Goal: Task Accomplishment & Management: Use online tool/utility

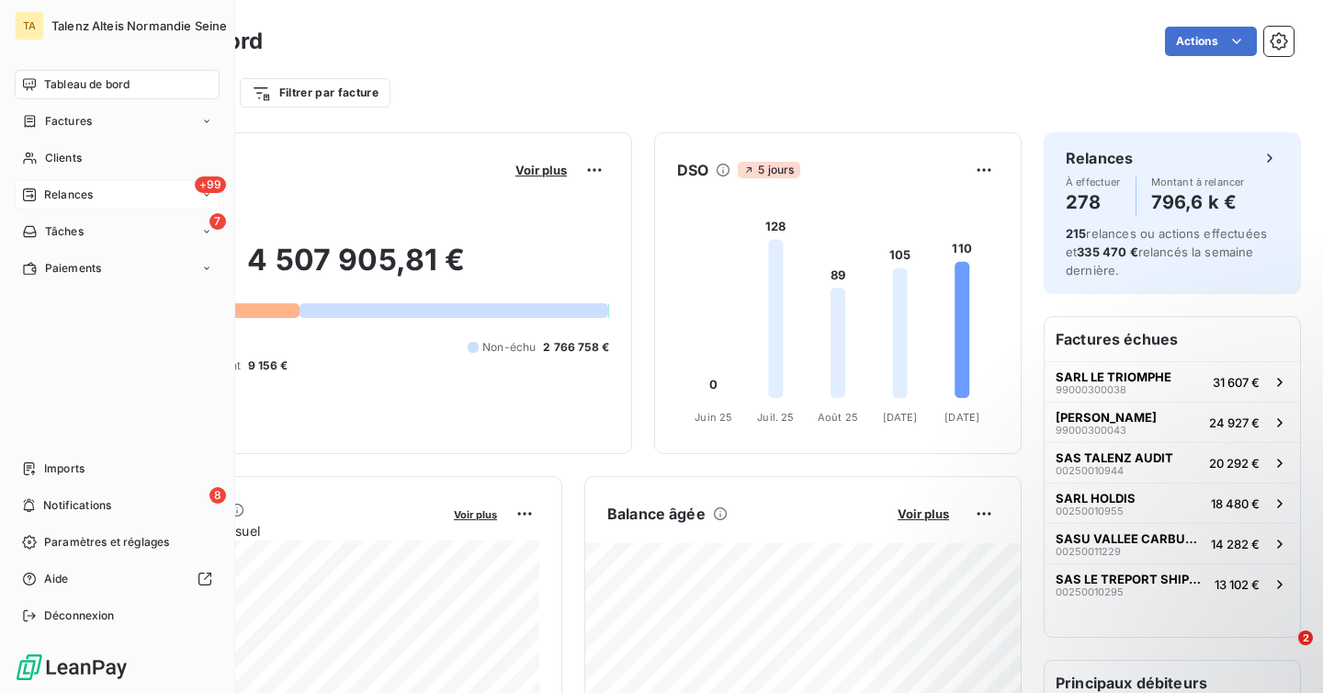
click at [79, 195] on span "Relances" at bounding box center [68, 195] width 49 height 17
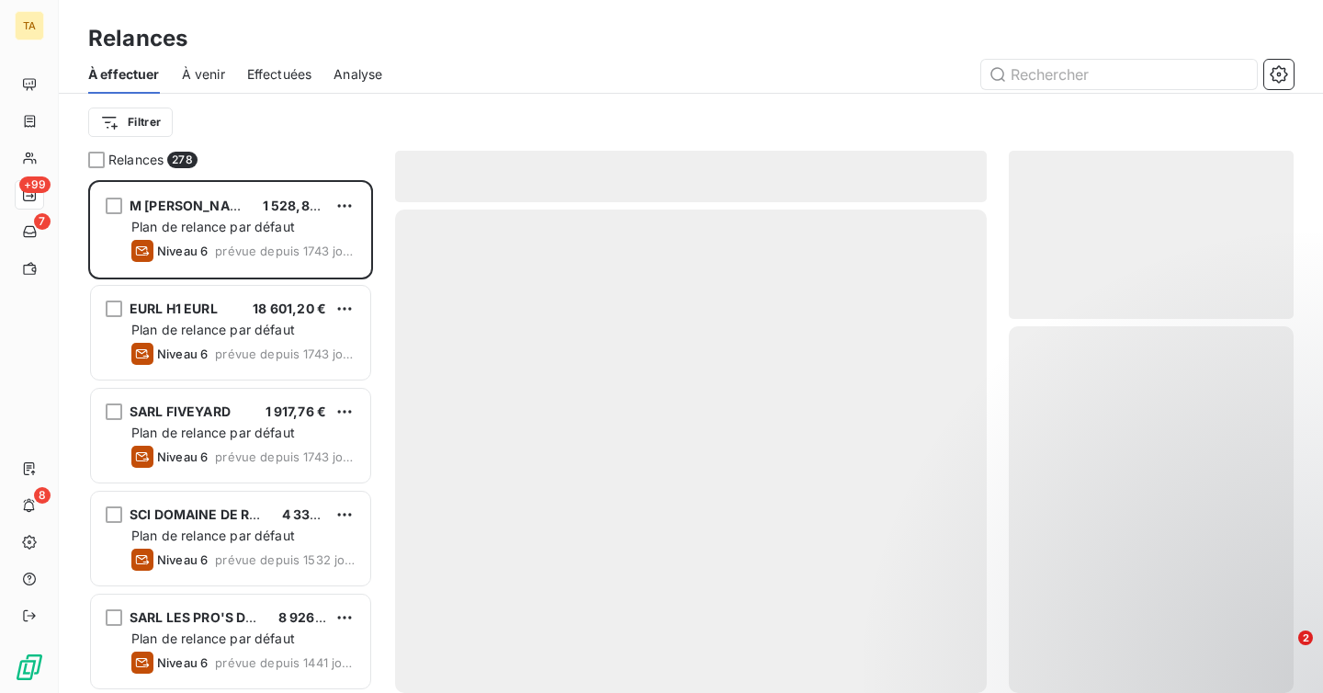
scroll to position [513, 285]
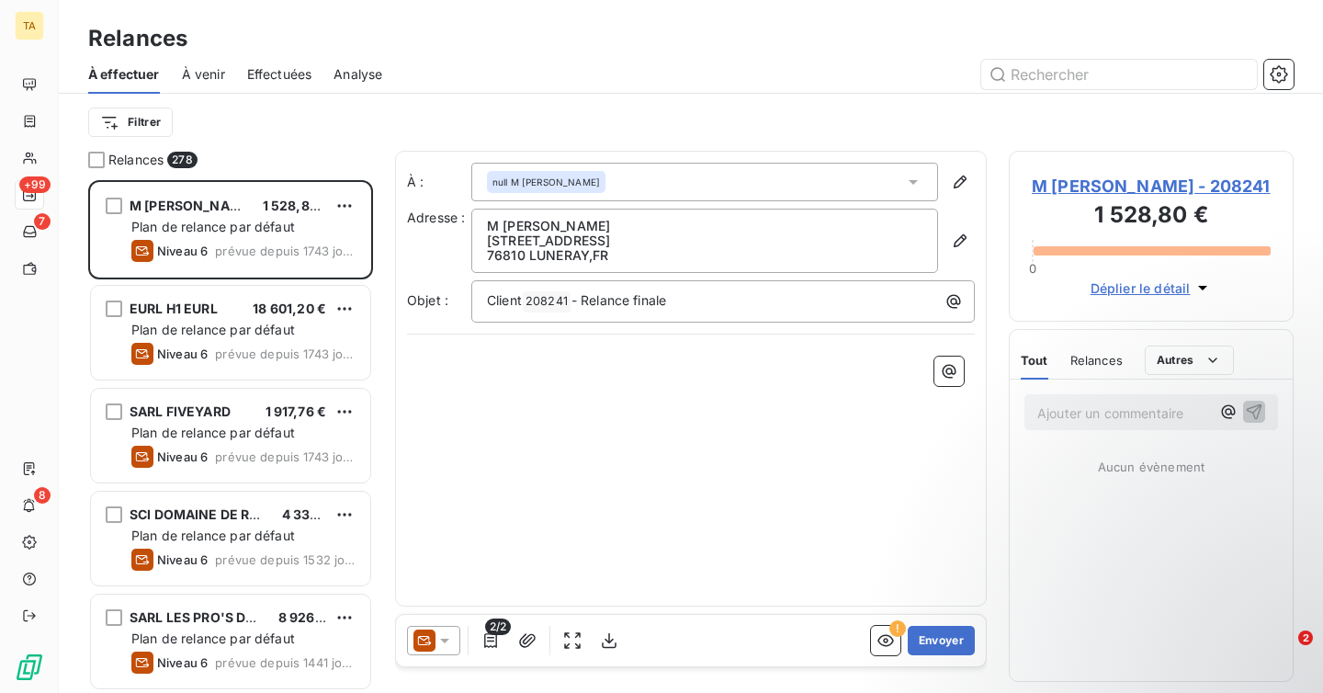
click at [209, 76] on span "À venir" at bounding box center [203, 74] width 43 height 18
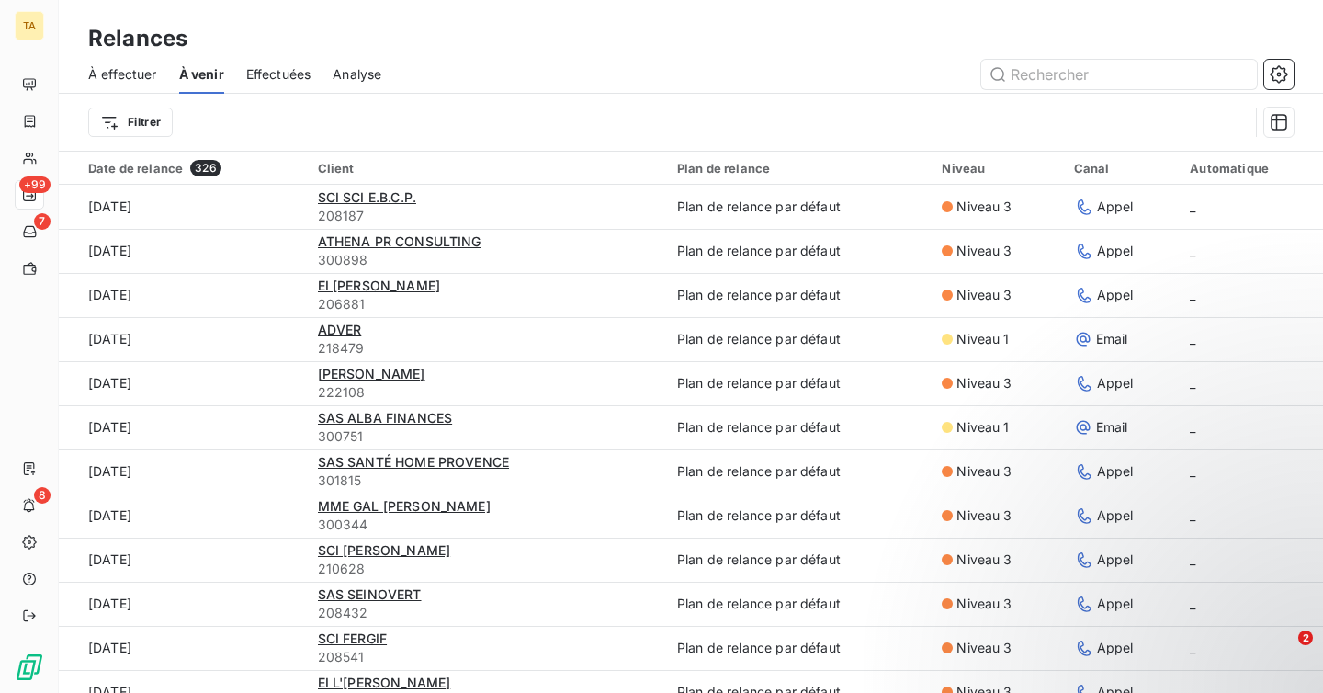
click at [174, 121] on div "Filtrer" at bounding box center [668, 122] width 1161 height 35
click at [161, 124] on html "TA +99 7 8 Relances À effectuer À venir Effectuées Analyse Filtrer Date de rela…" at bounding box center [661, 346] width 1323 height 693
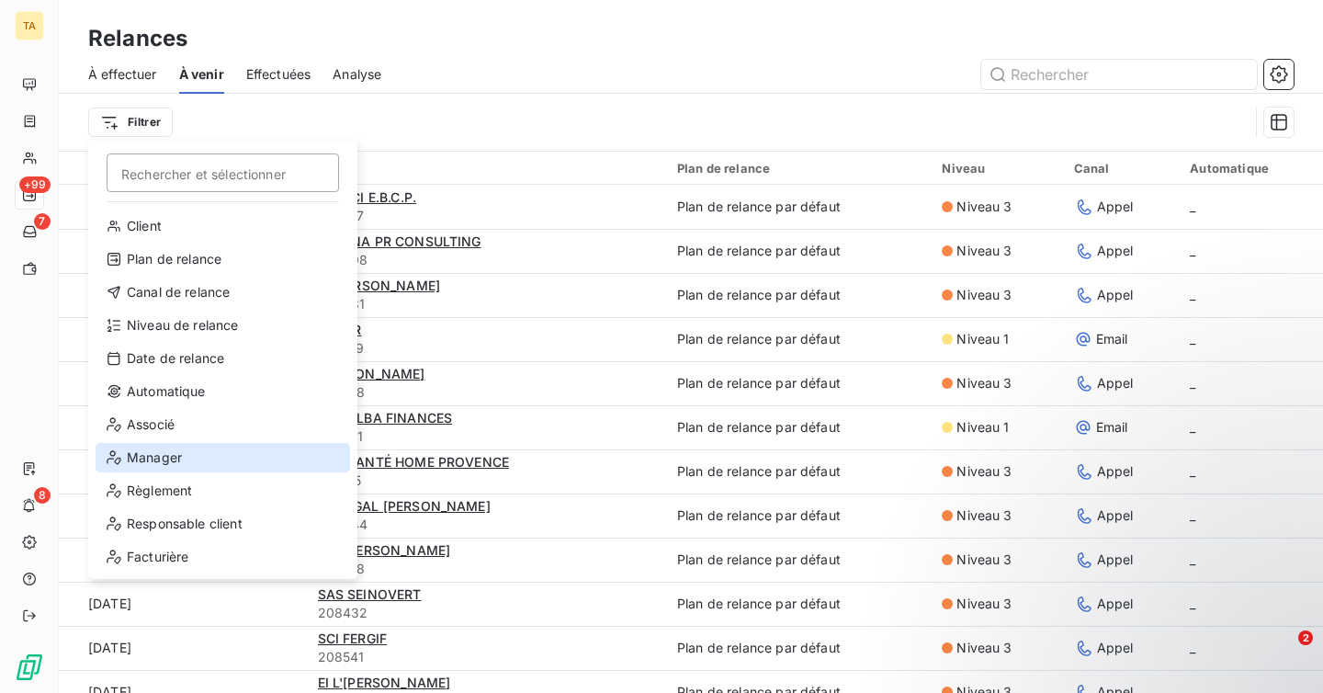
click at [229, 449] on div "Manager" at bounding box center [223, 457] width 255 height 29
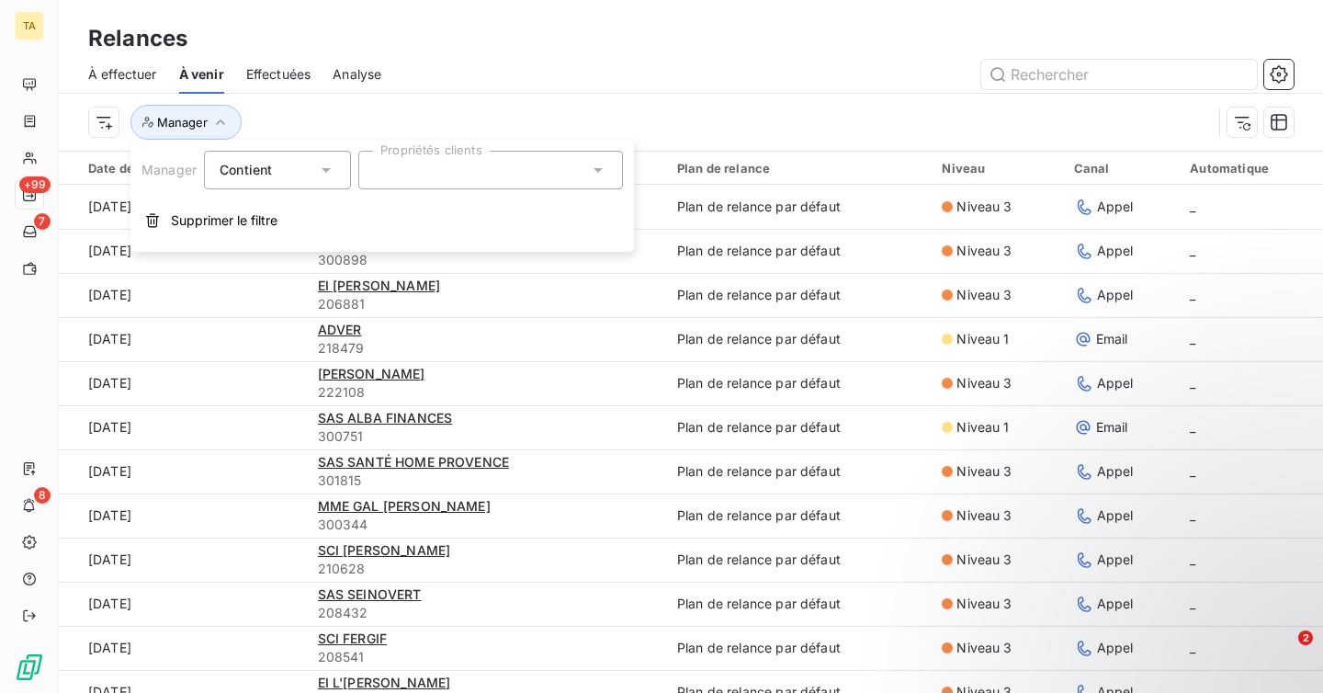
click at [452, 164] on div at bounding box center [490, 170] width 265 height 39
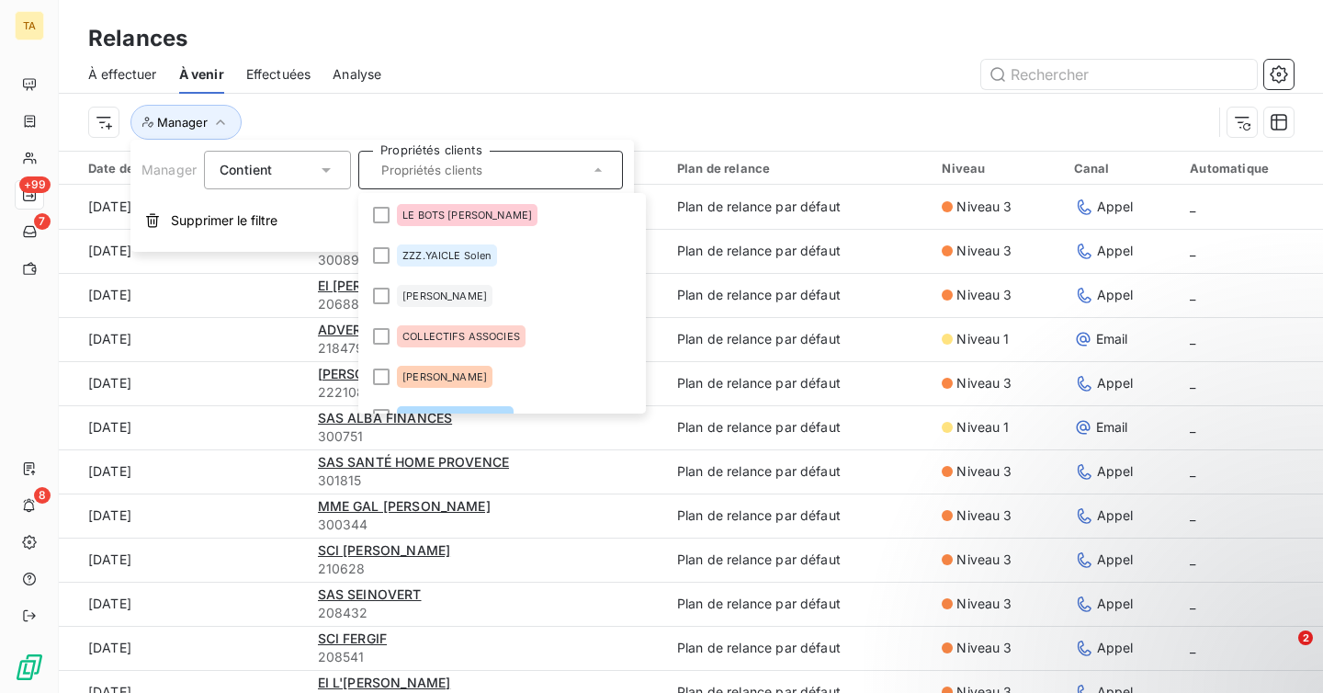
click at [358, 108] on div "Manager" at bounding box center [650, 122] width 1124 height 35
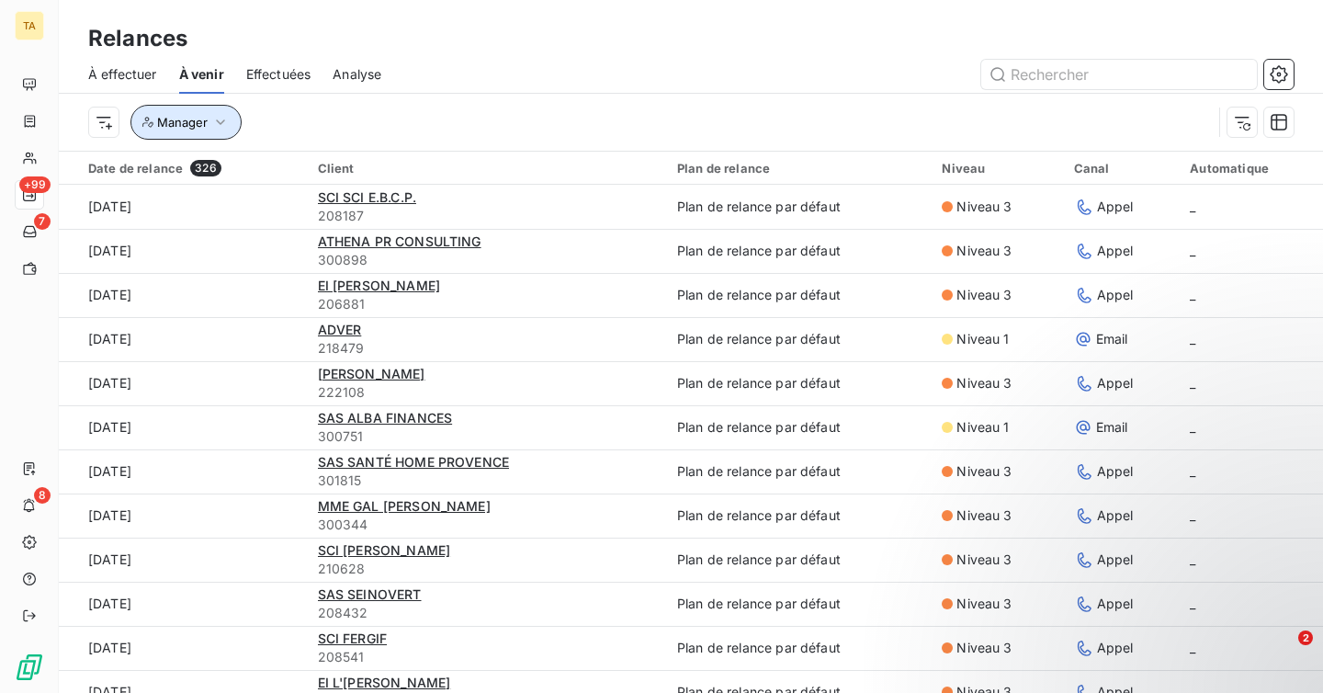
click at [207, 126] on button "Manager" at bounding box center [186, 122] width 111 height 35
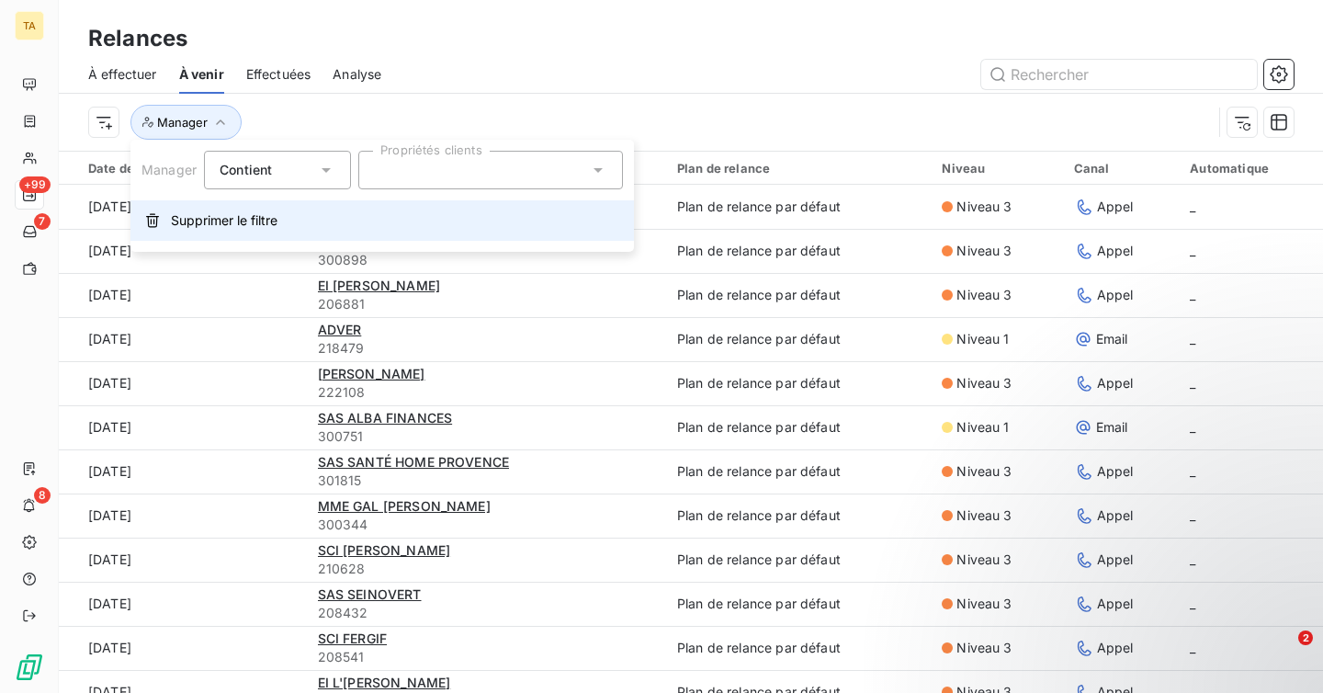
click at [259, 227] on span "Supprimer le filtre" at bounding box center [224, 220] width 107 height 18
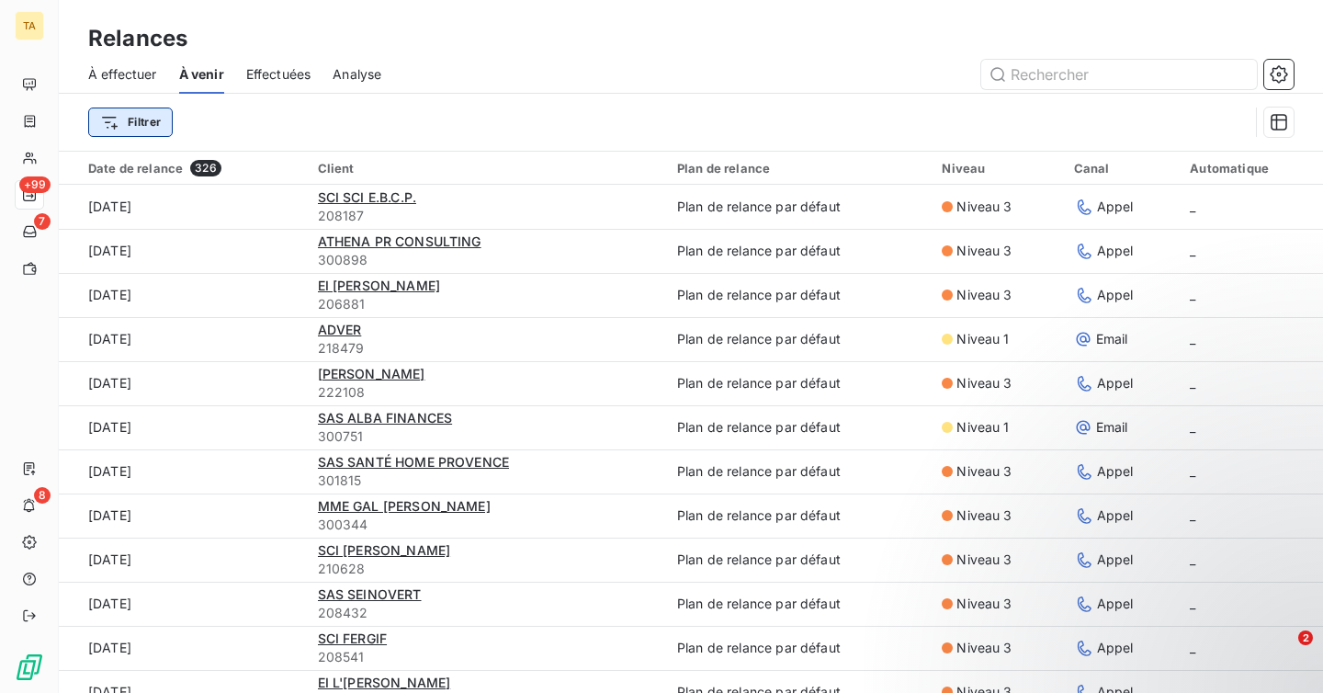
click at [119, 134] on html "TA +99 7 8 Relances À effectuer À venir Effectuées Analyse Filtrer Date de rela…" at bounding box center [661, 346] width 1323 height 693
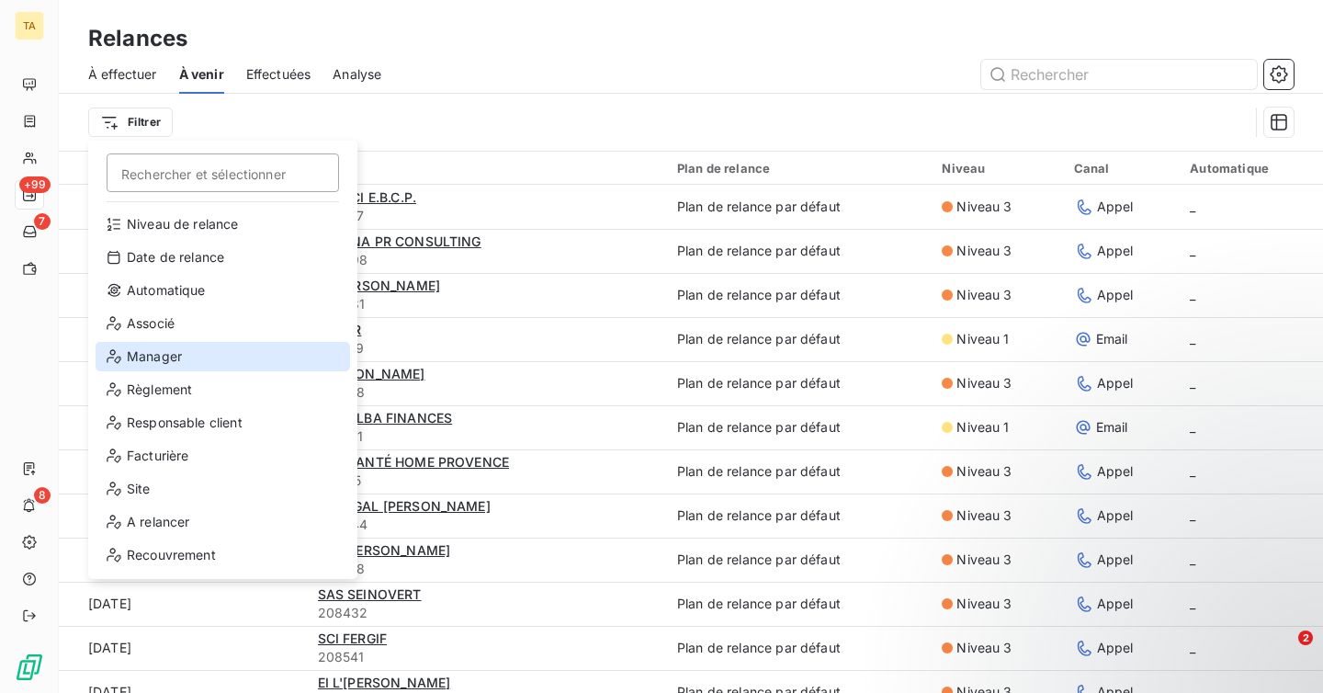
scroll to position [103, 0]
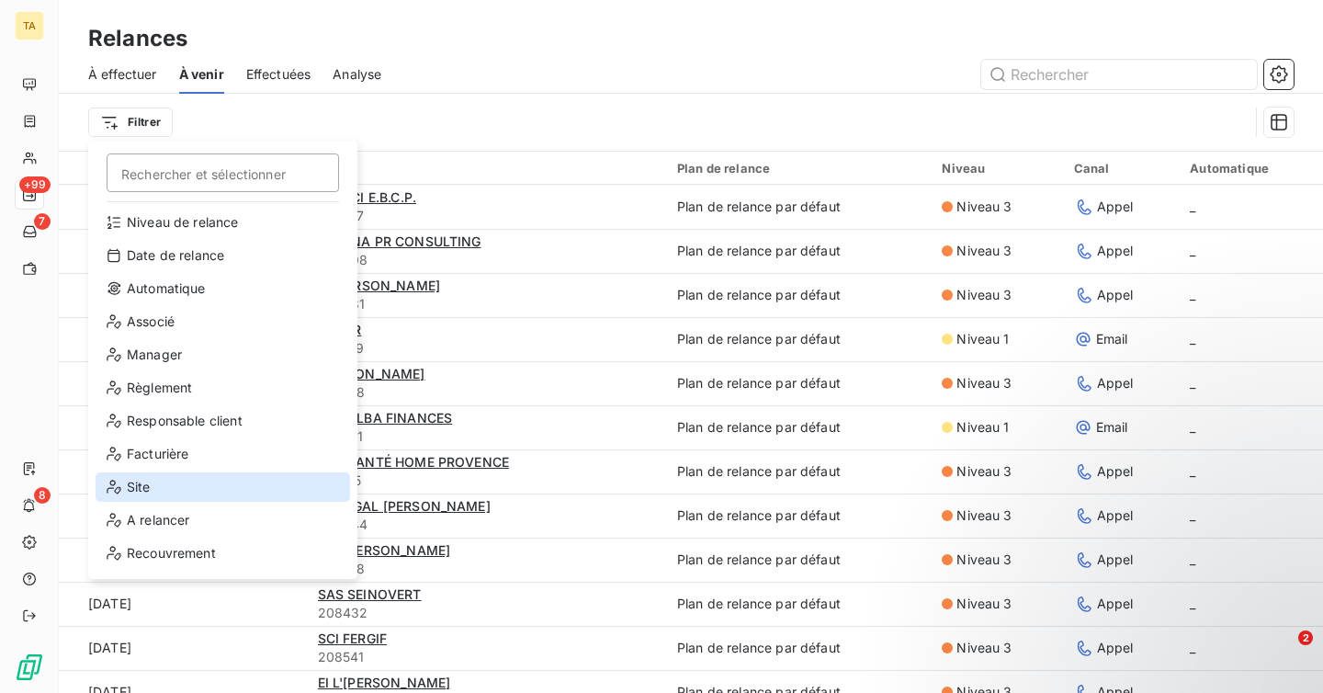
click at [178, 484] on div "Site" at bounding box center [223, 486] width 255 height 29
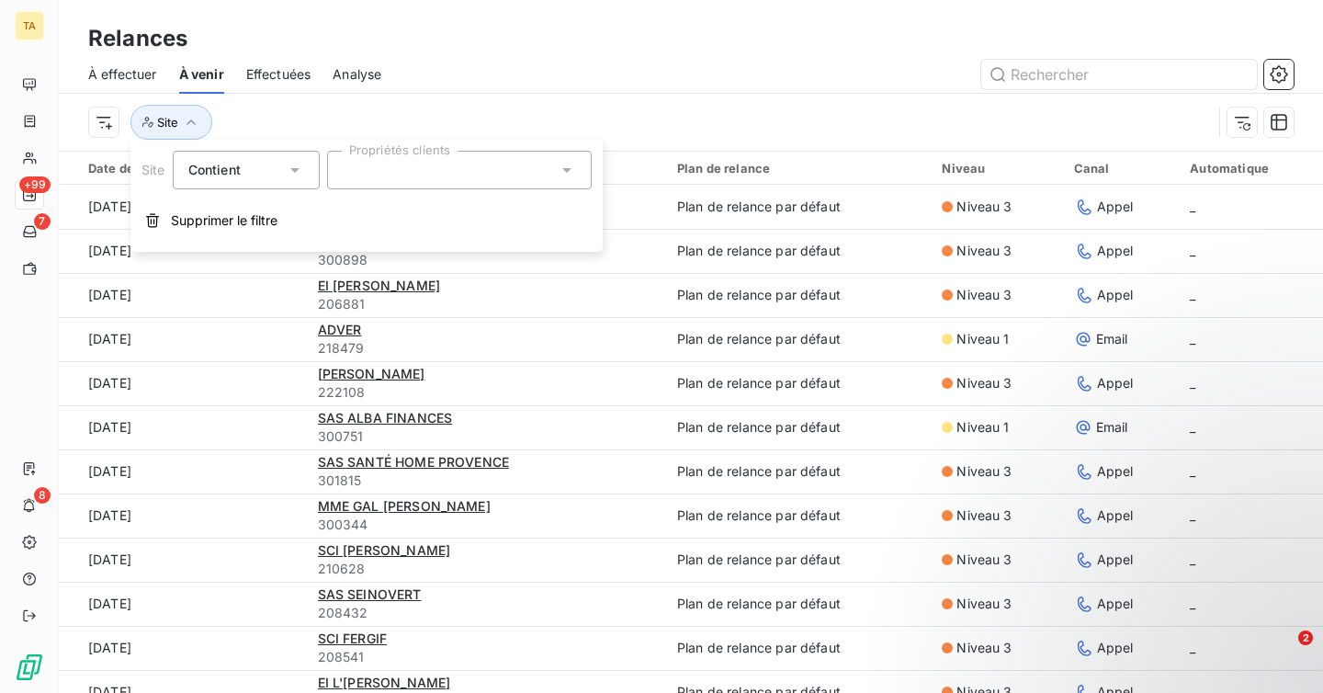
click at [378, 170] on div at bounding box center [459, 170] width 265 height 39
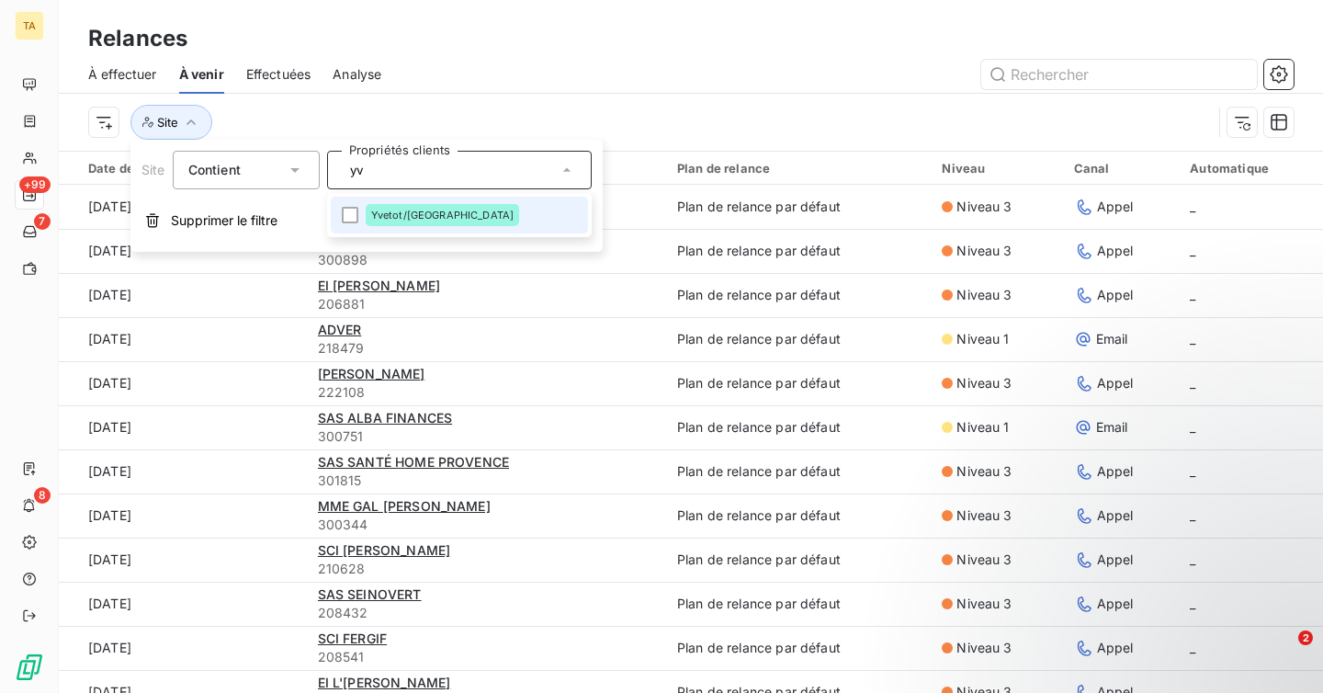
type input "yv"
click at [364, 217] on li "Yvetot/Sasseville" at bounding box center [459, 215] width 257 height 37
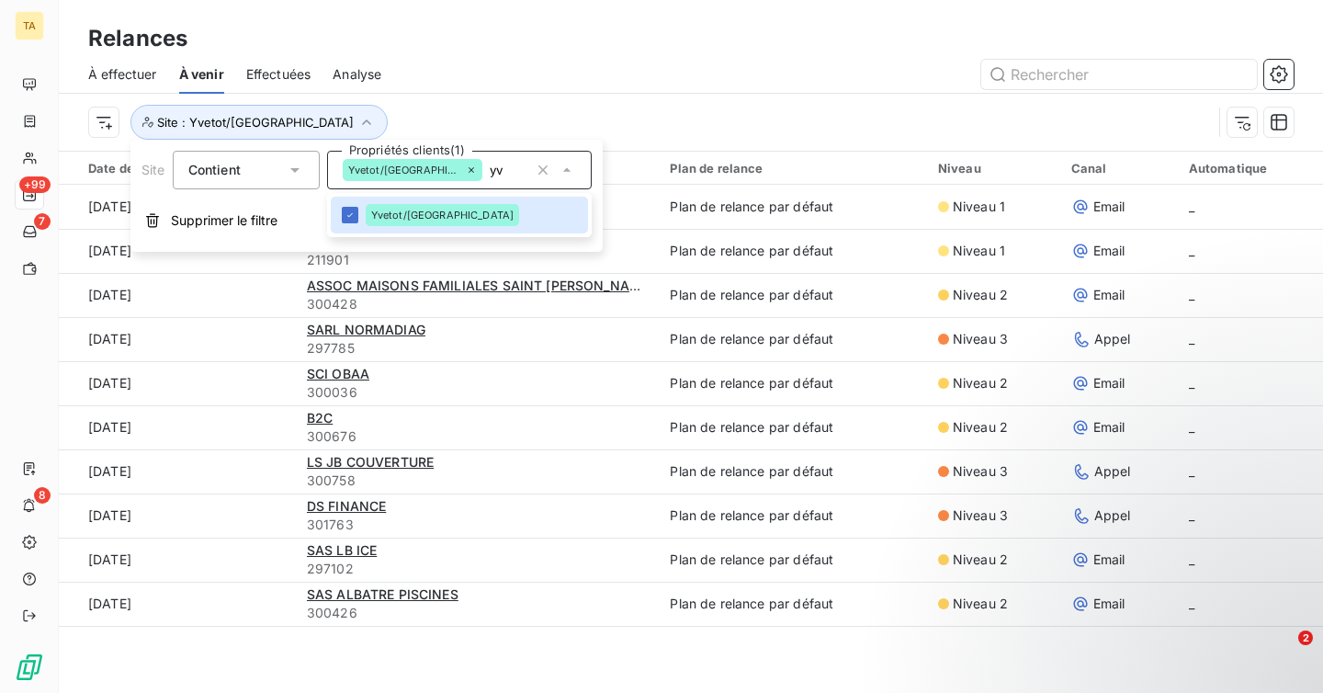
click at [544, 101] on div "Site : Yvetot/Sasseville" at bounding box center [691, 122] width 1206 height 57
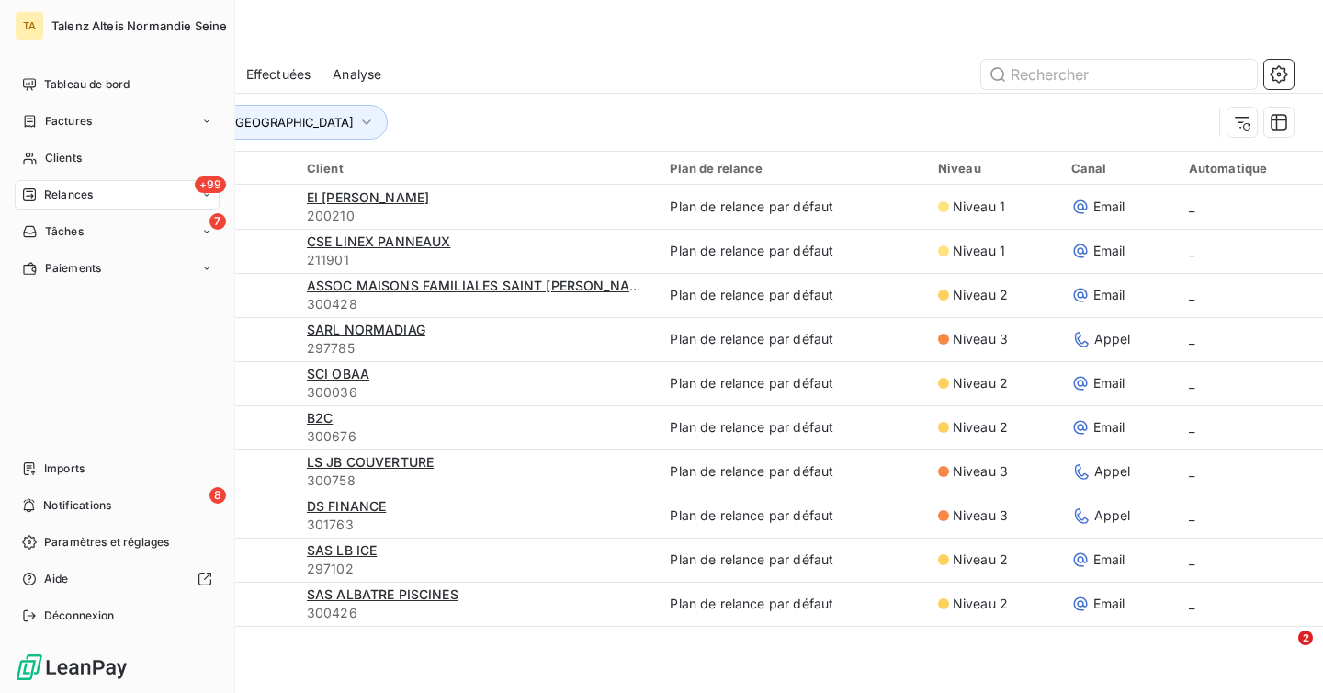
click at [50, 612] on span "Déconnexion" at bounding box center [79, 616] width 71 height 17
